Goal: Task Accomplishment & Management: Complete application form

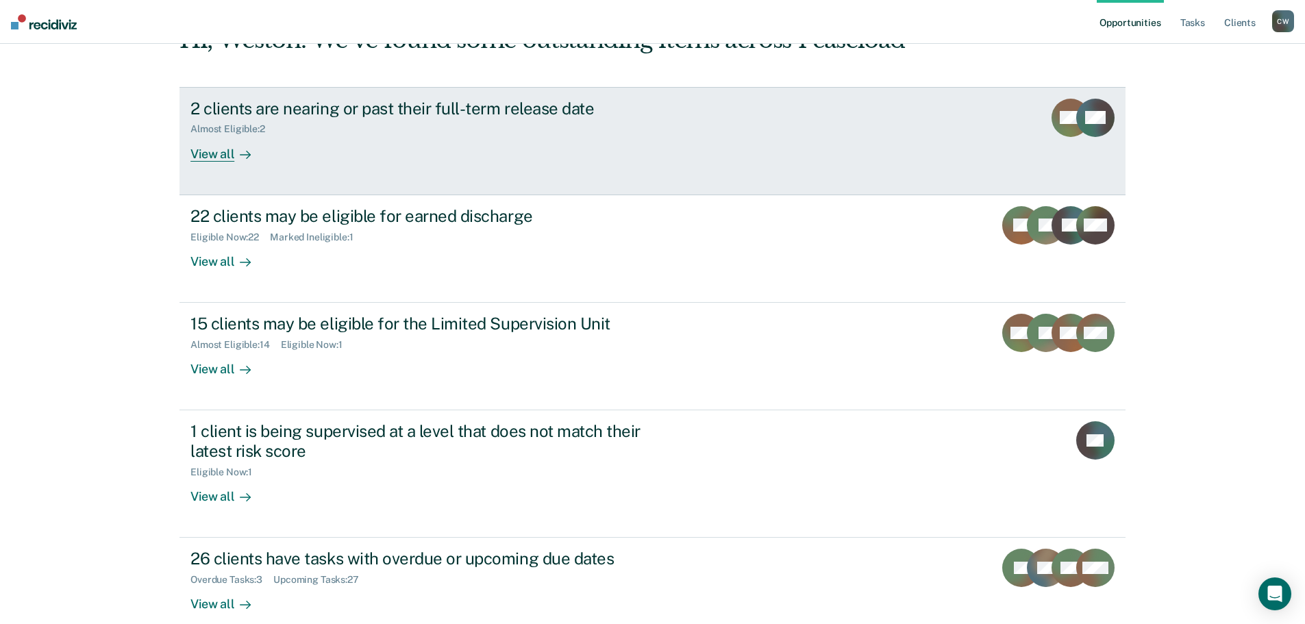
scroll to position [129, 0]
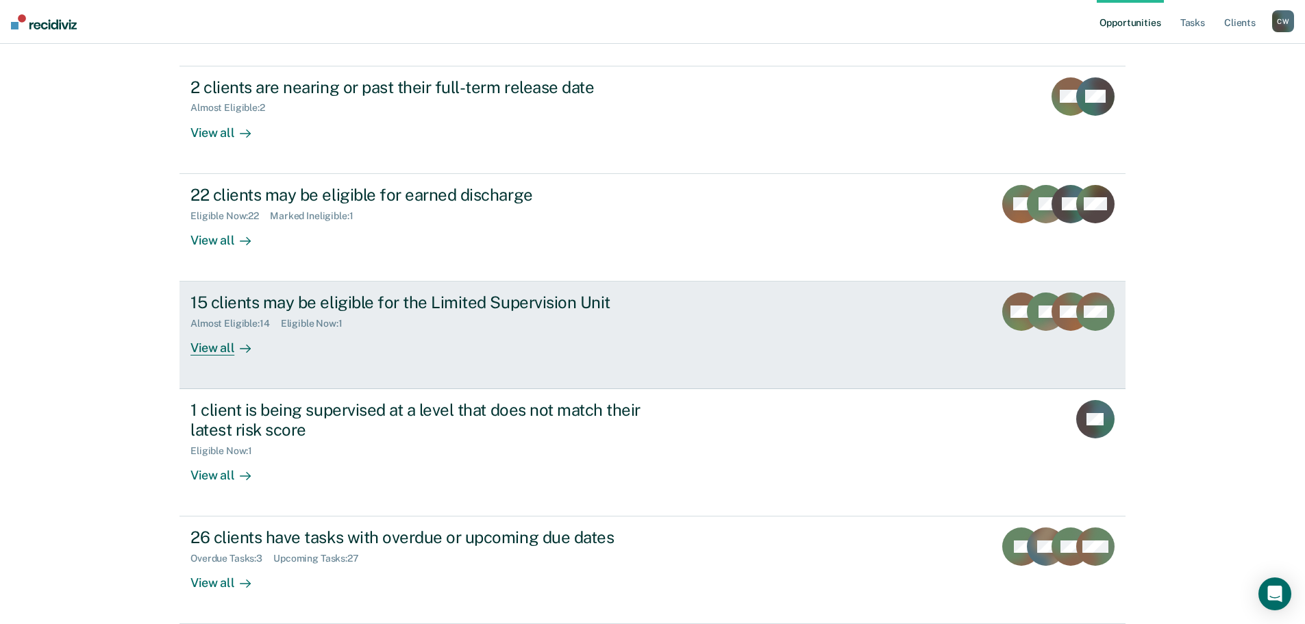
click at [218, 345] on div "View all" at bounding box center [228, 342] width 77 height 27
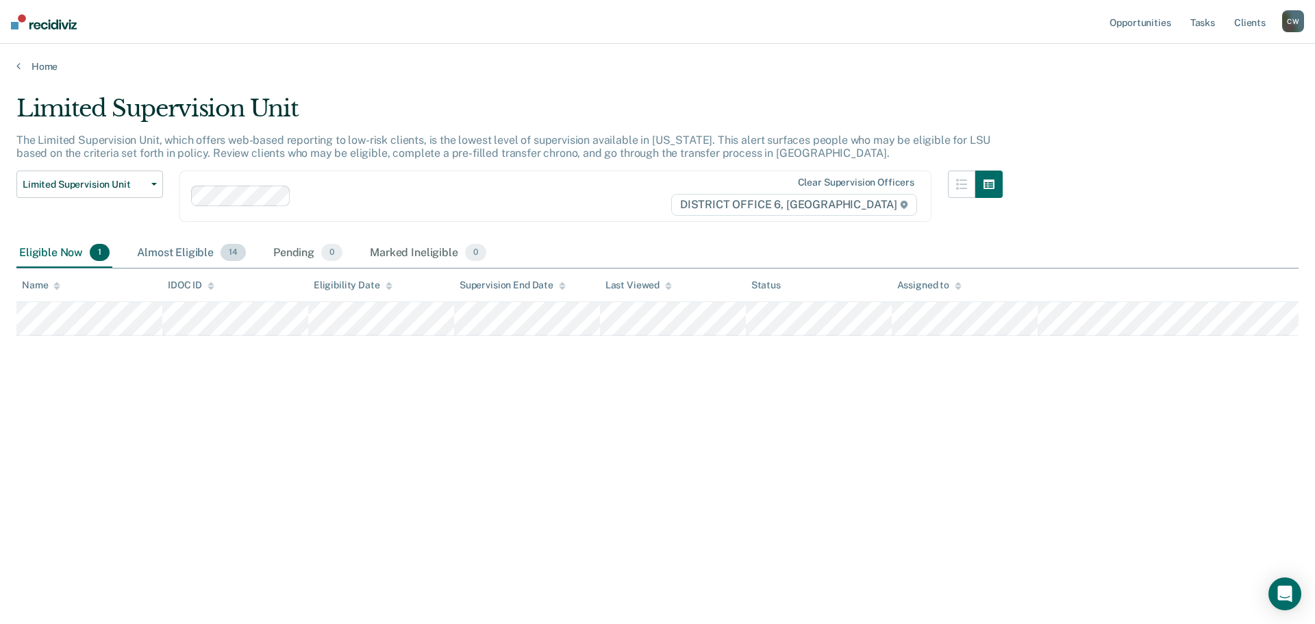
click at [182, 255] on div "Almost Eligible 14" at bounding box center [191, 253] width 114 height 30
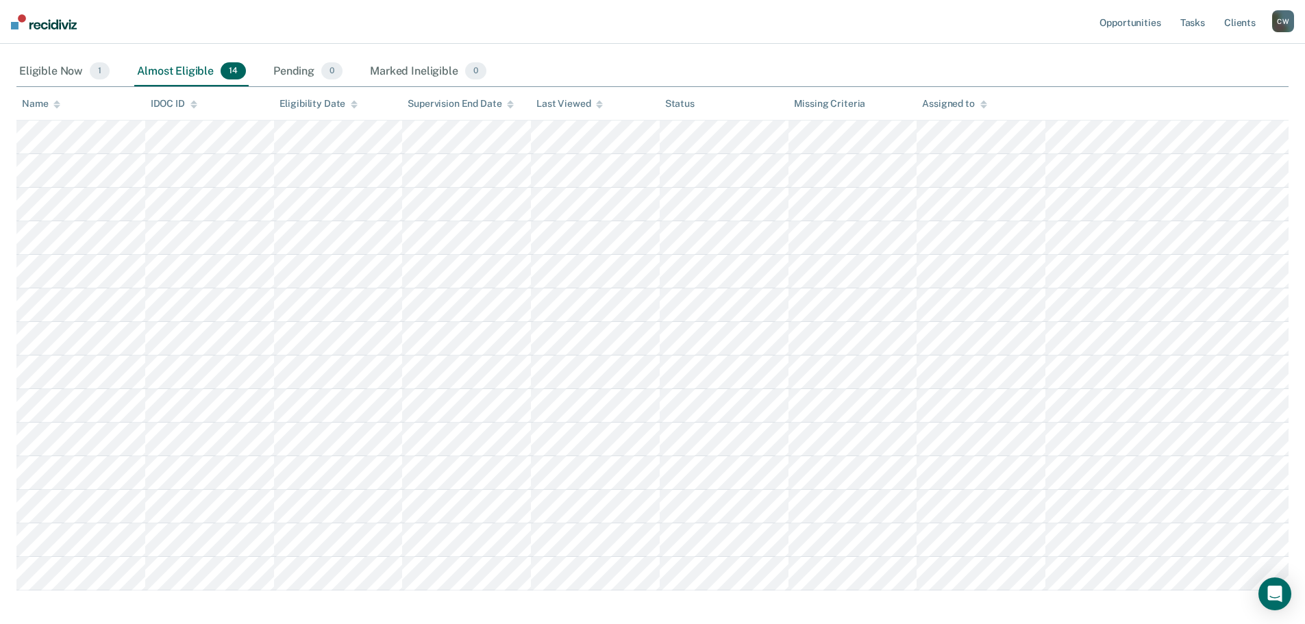
scroll to position [205, 0]
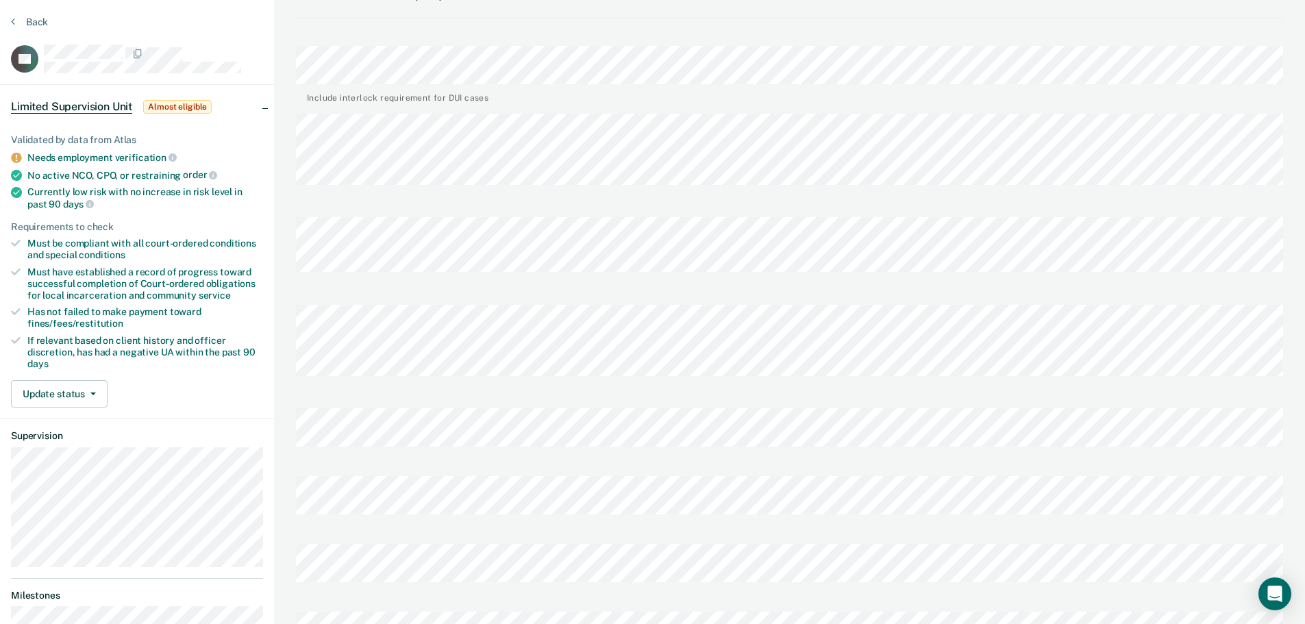
scroll to position [68, 0]
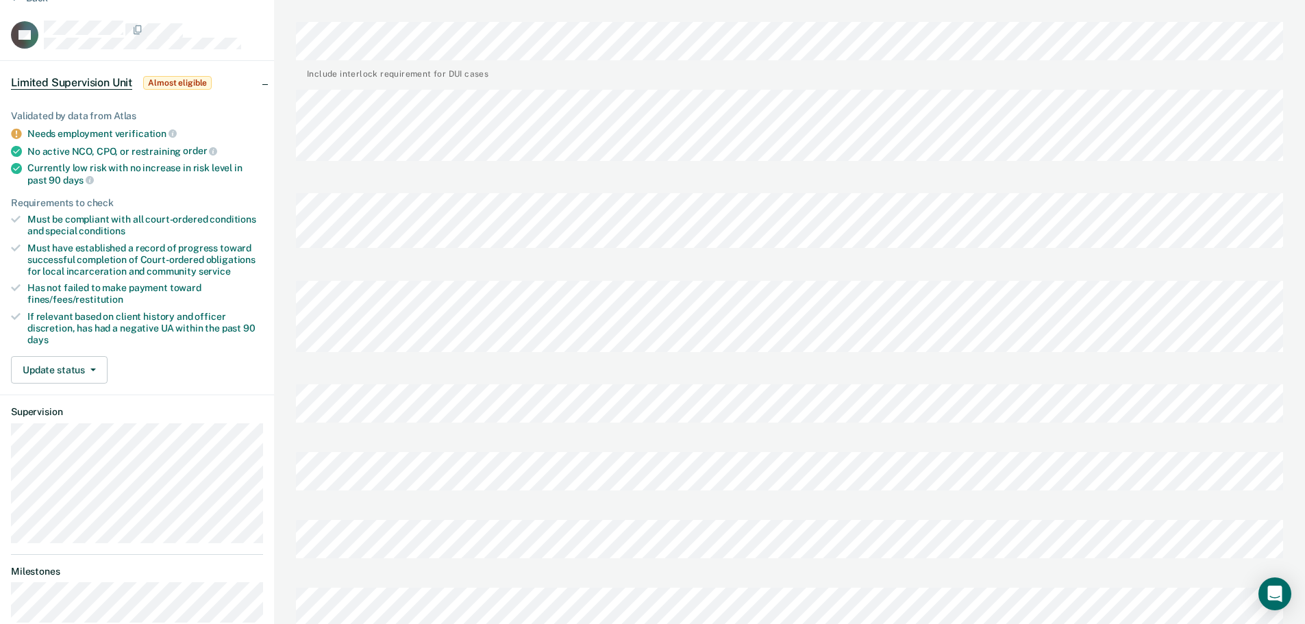
click at [295, 295] on div "Transfer Chrono Prefilled with data from IDOC on [DATE] . Form Preview Copy to …" at bounding box center [789, 522] width 1031 height 1180
click at [599, 373] on div at bounding box center [789, 407] width 987 height 68
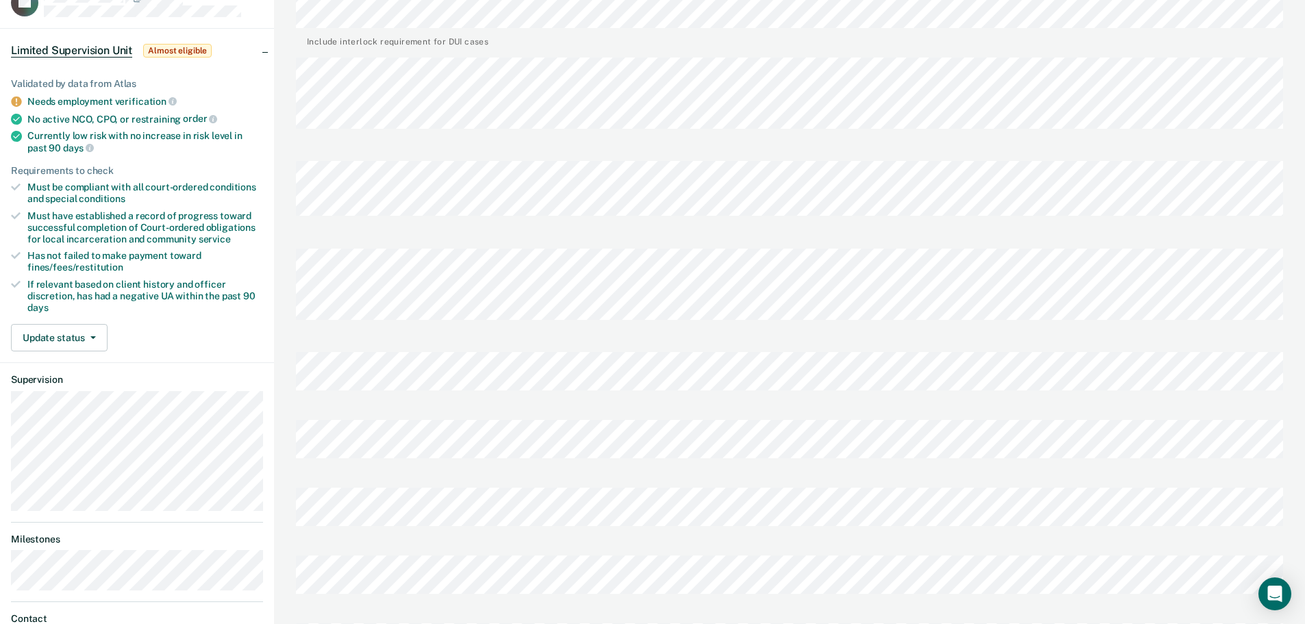
scroll to position [0, 0]
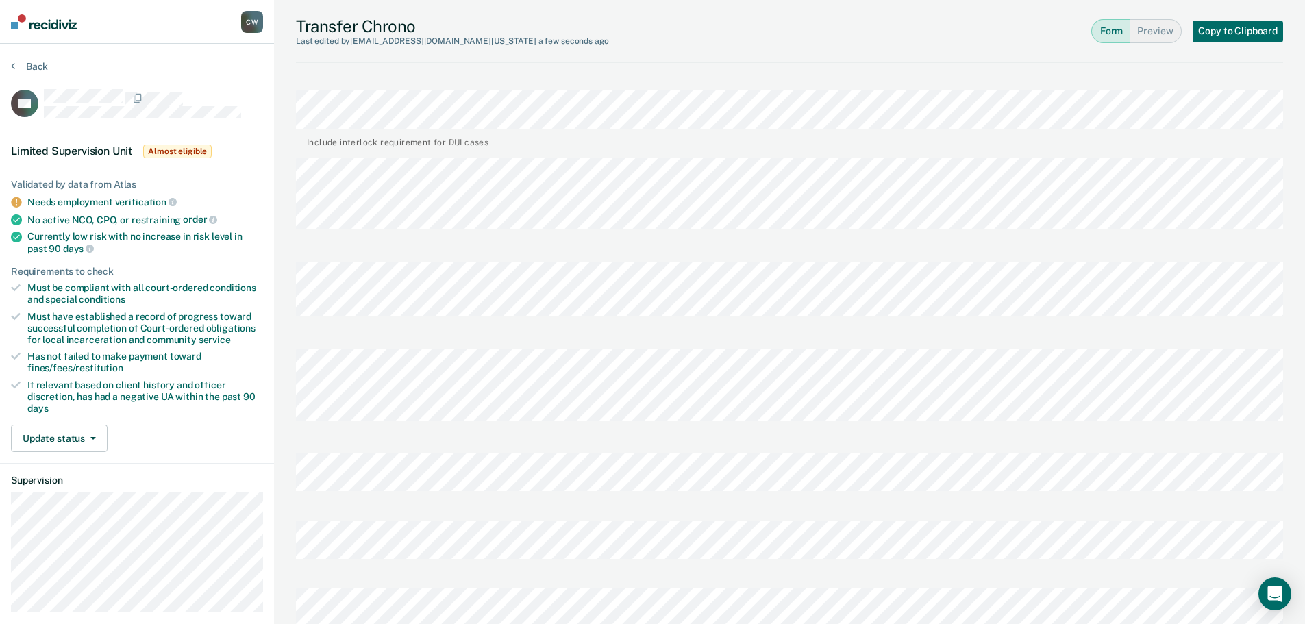
click at [1147, 31] on button "Preview" at bounding box center [1155, 31] width 51 height 24
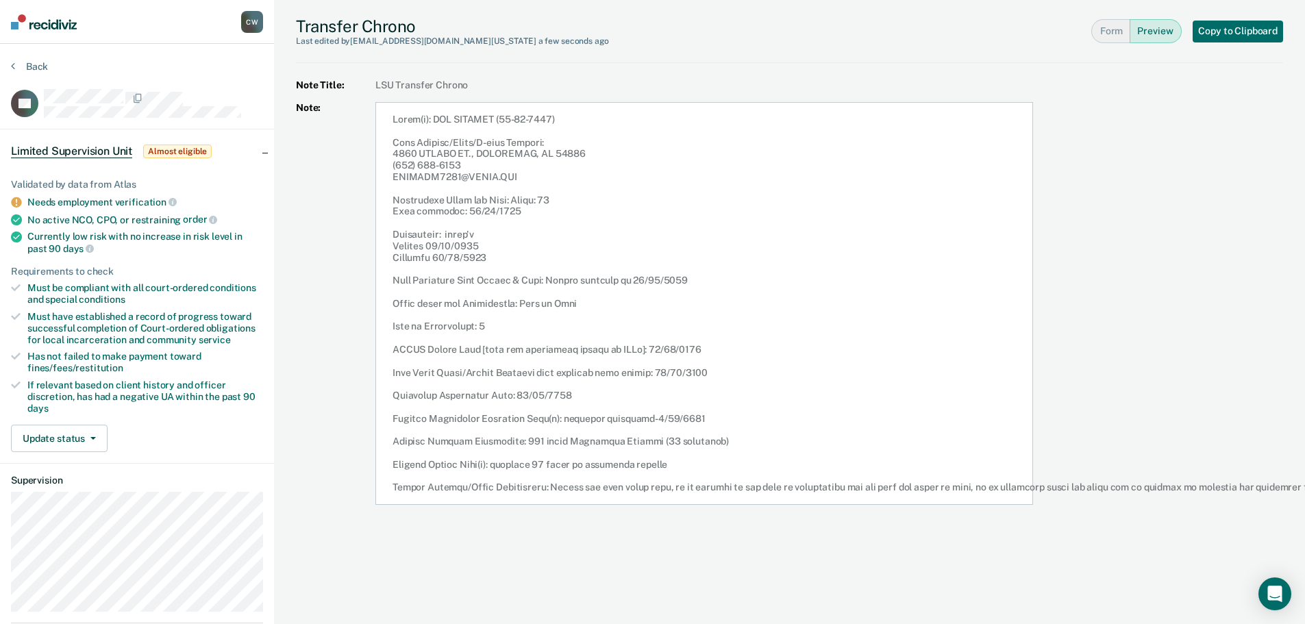
scroll to position [68, 0]
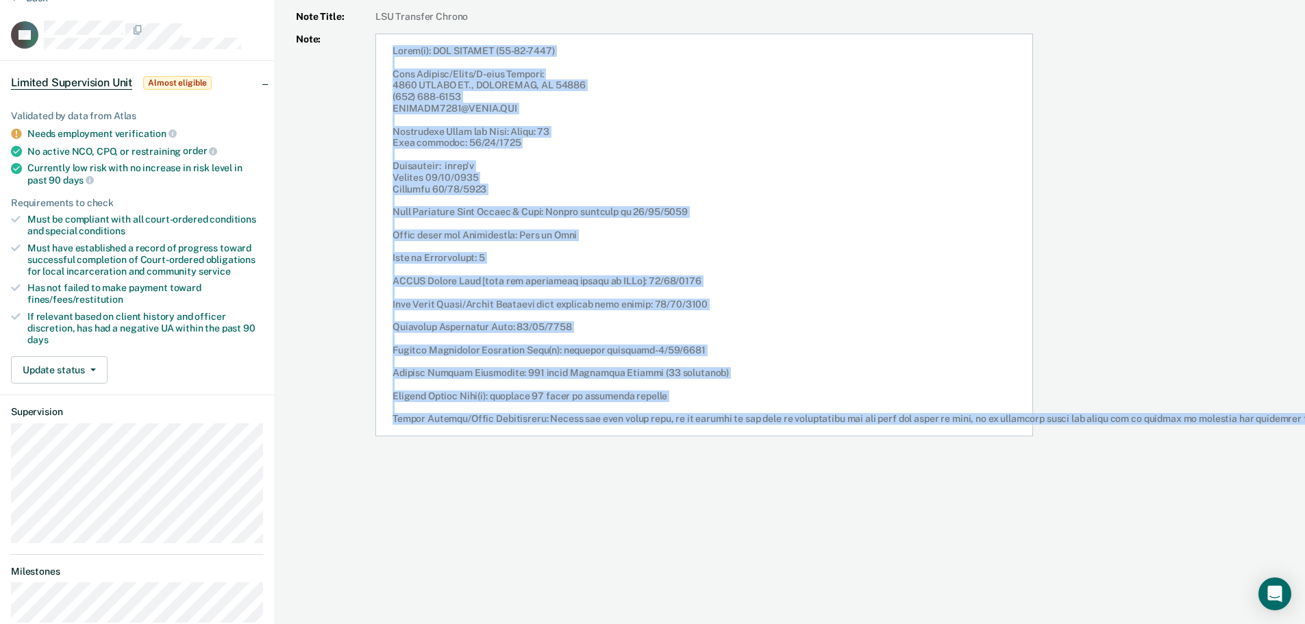
drag, startPoint x: 1300, startPoint y: 419, endPoint x: 392, endPoint y: 53, distance: 978.7
click at [392, 53] on article at bounding box center [704, 235] width 658 height 403
copy article "Crime(s): DUI DRIVING (06-21-4599) Home Address/Phone/E-mail Address: [STREET_A…"
